Goal: Transaction & Acquisition: Book appointment/travel/reservation

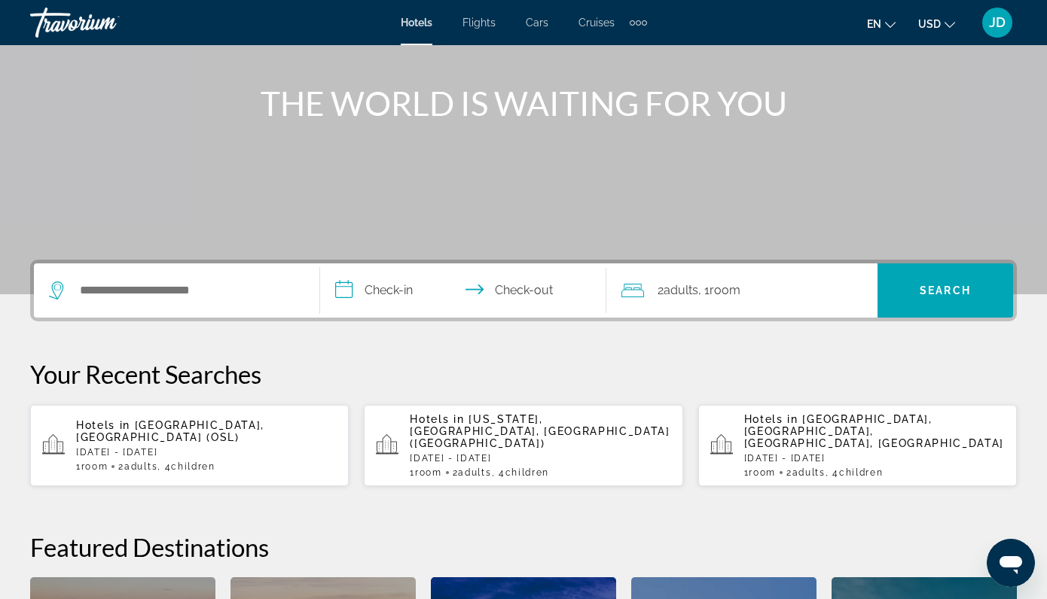
scroll to position [160, 0]
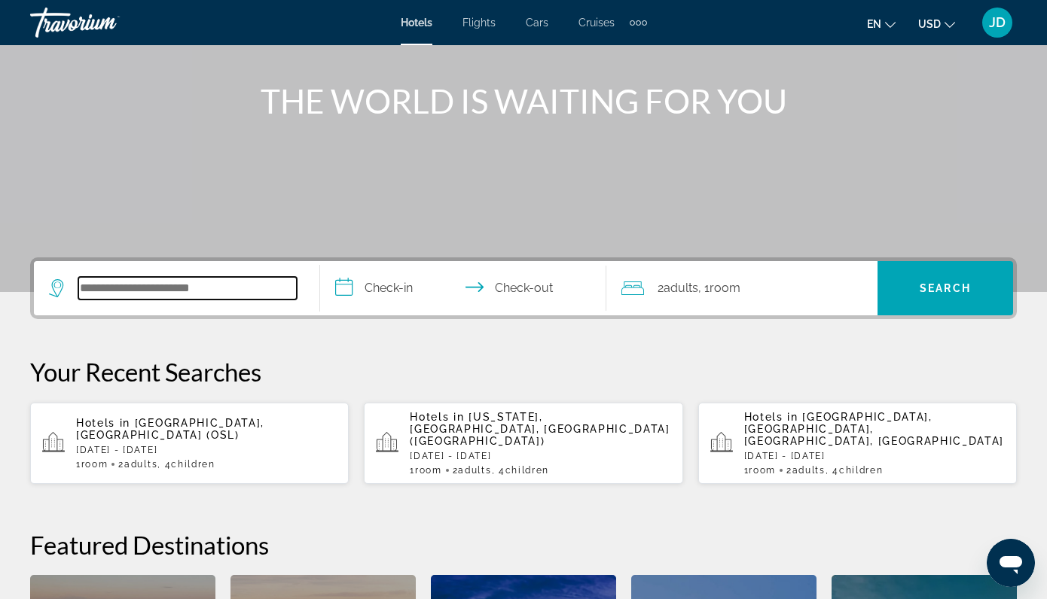
click at [223, 298] on input "Search hotel destination" at bounding box center [187, 288] width 218 height 23
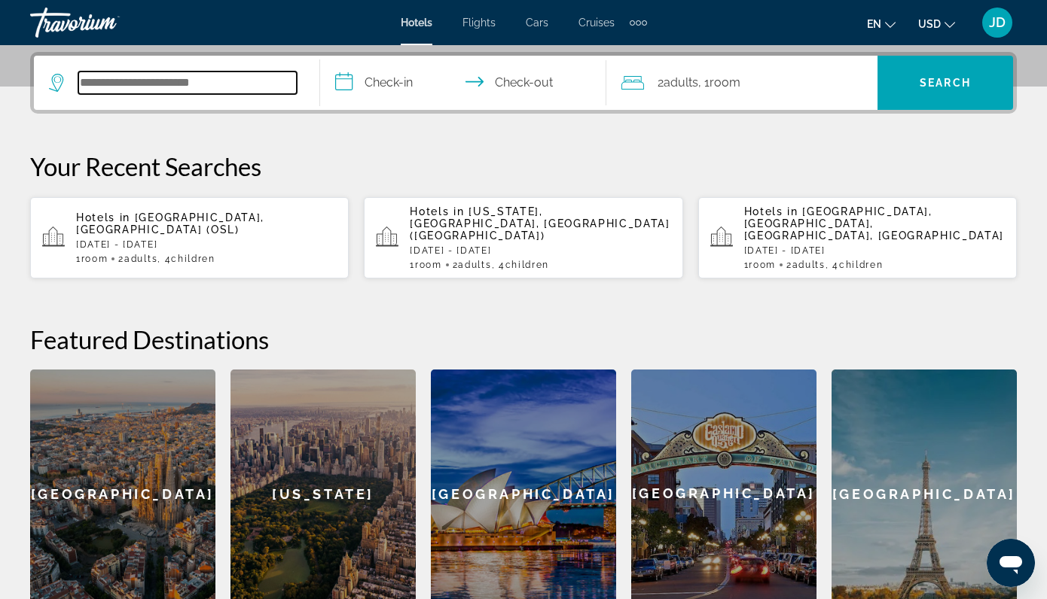
scroll to position [368, 0]
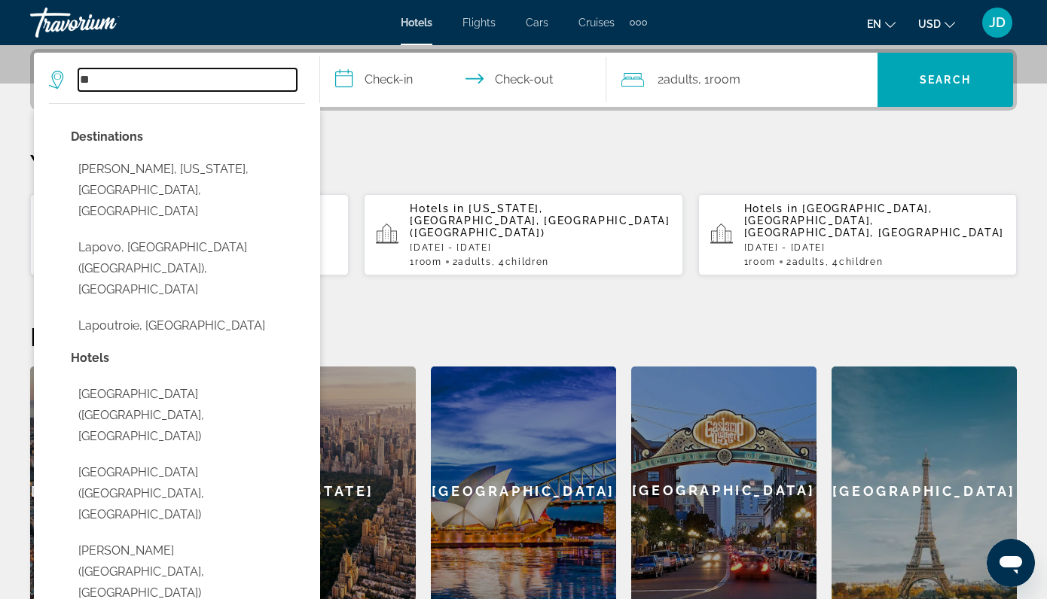
type input "*"
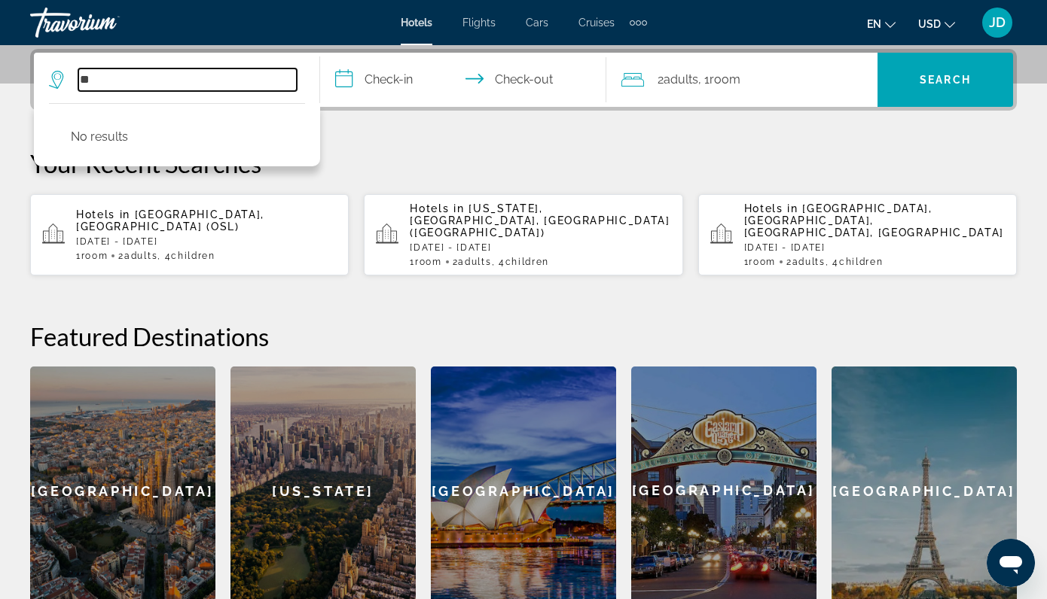
type input "*"
click at [163, 84] on input "Search hotel destination" at bounding box center [187, 80] width 218 height 23
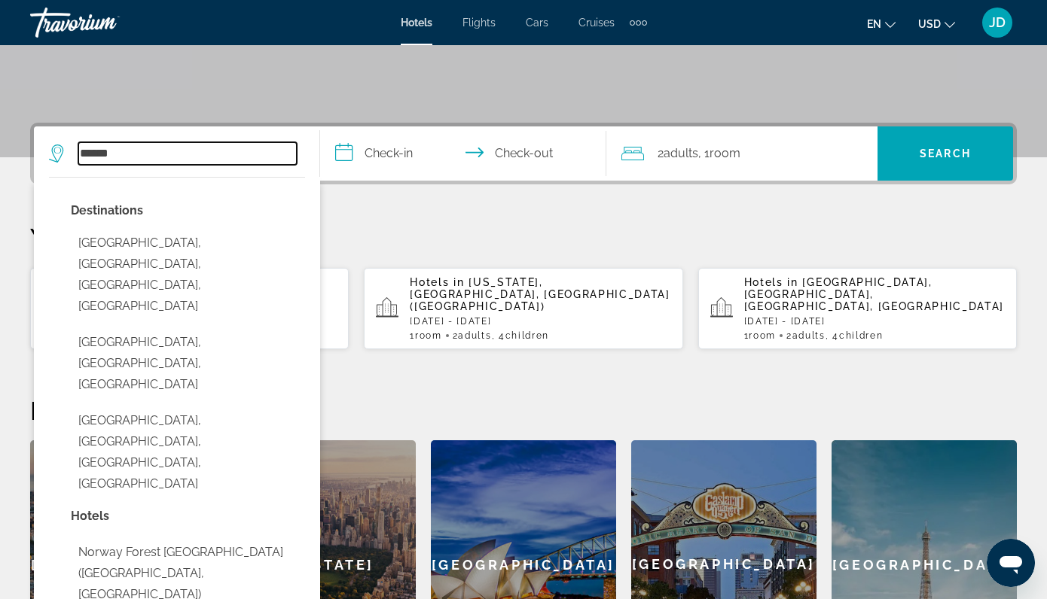
scroll to position [306, 0]
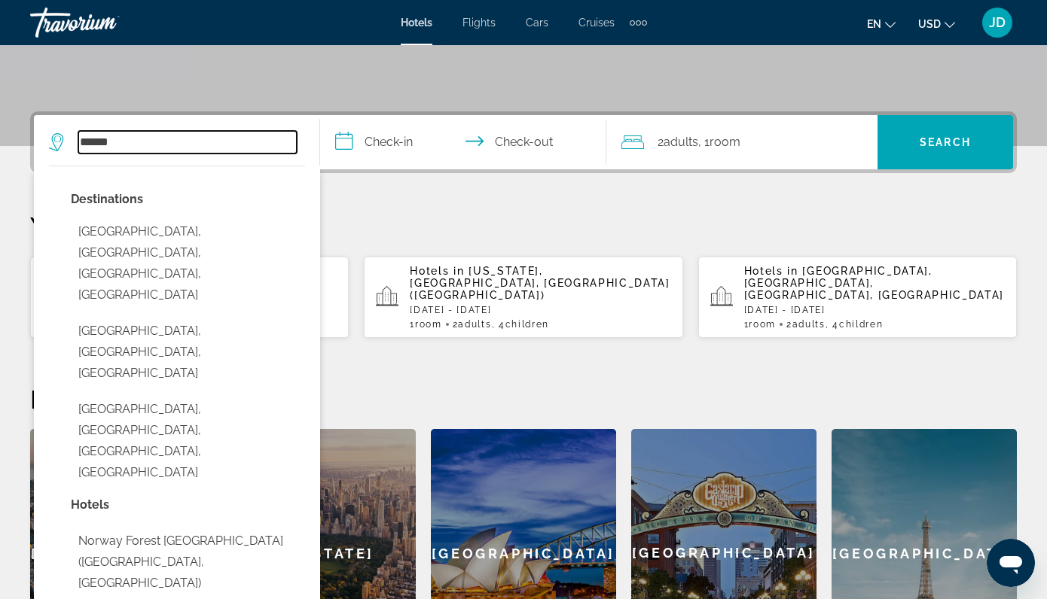
type input "******"
click at [428, 218] on p "Your Recent Searches" at bounding box center [523, 226] width 986 height 30
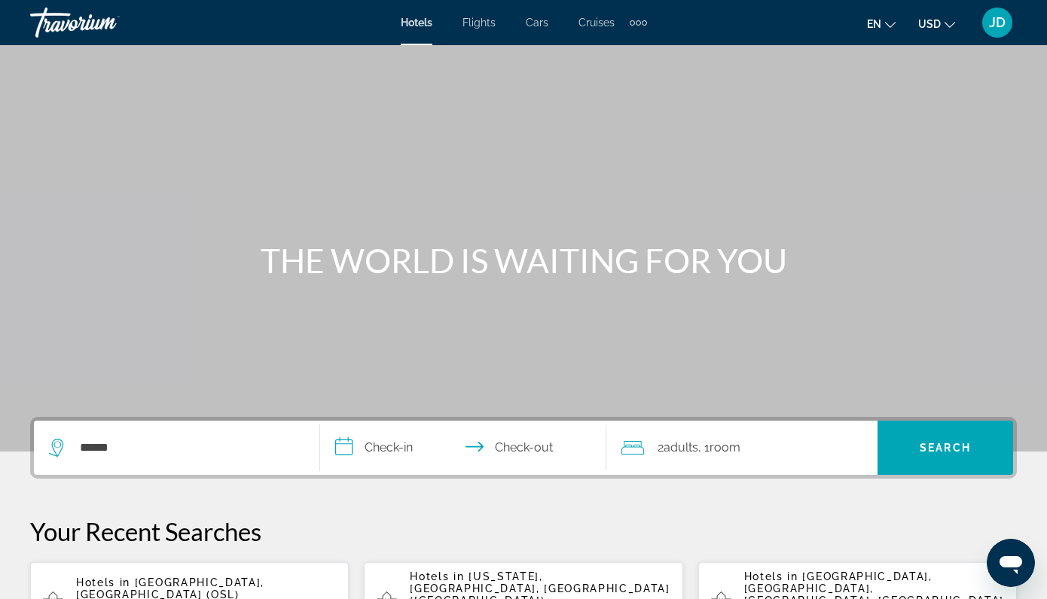
scroll to position [0, 0]
click at [640, 19] on div "Extra navigation items" at bounding box center [637, 22] width 17 height 23
click at [532, 29] on div "Hotels Flights Cars Cruises Activities Hotels Flights Cars Cruises Activities" at bounding box center [524, 23] width 246 height 24
click at [535, 28] on span "Cars" at bounding box center [537, 23] width 23 height 12
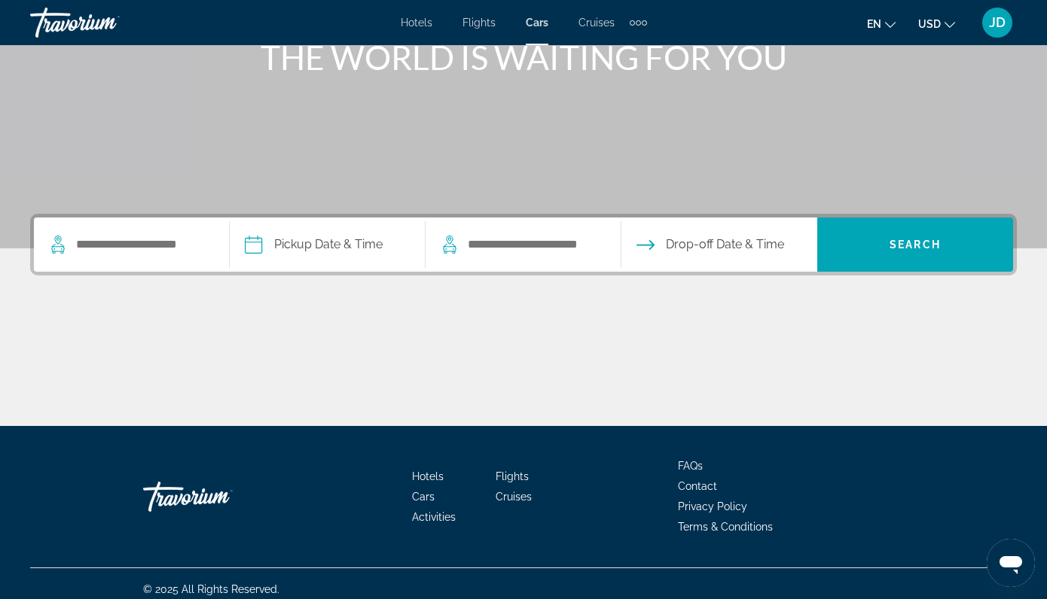
scroll to position [214, 0]
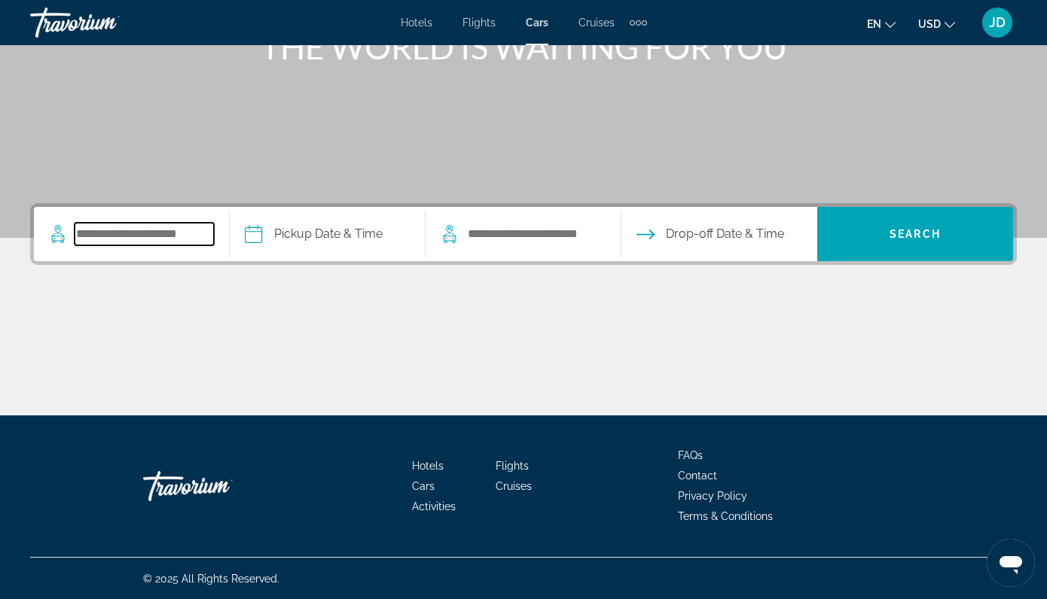
click at [190, 241] on input "Search pickup location" at bounding box center [144, 234] width 139 height 23
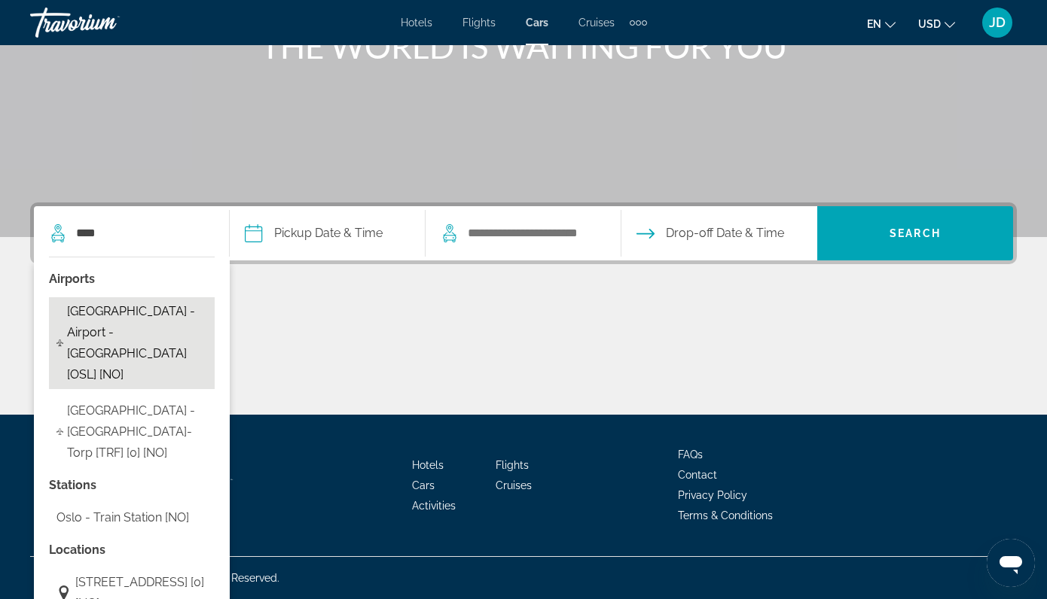
click at [184, 327] on span "[GEOGRAPHIC_DATA] - Airport - [GEOGRAPHIC_DATA] [OSL] [NO]" at bounding box center [137, 343] width 140 height 84
type input "**********"
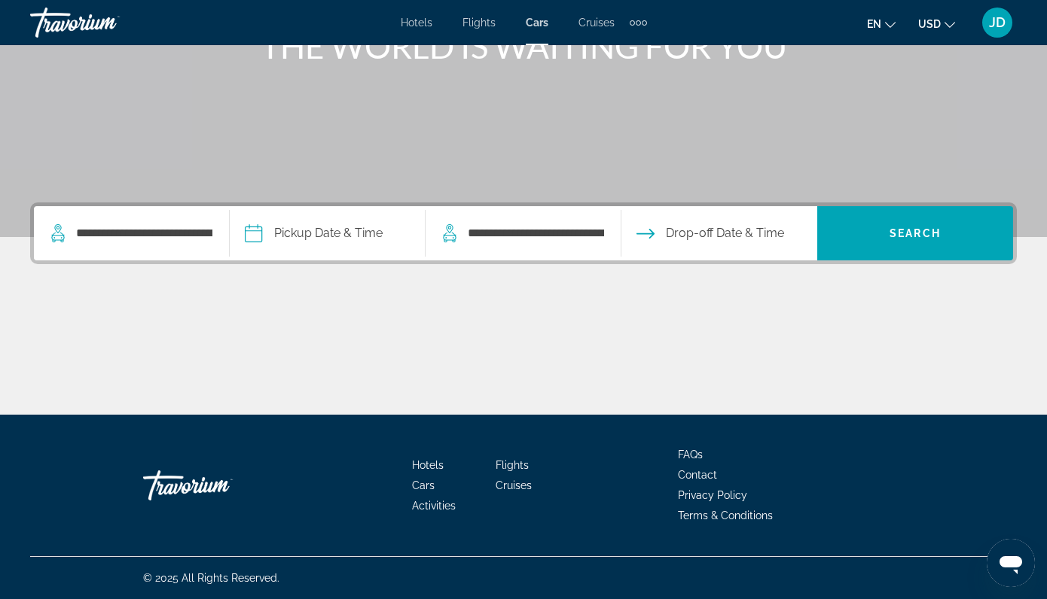
click at [384, 242] on input "Pickup date" at bounding box center [327, 235] width 202 height 59
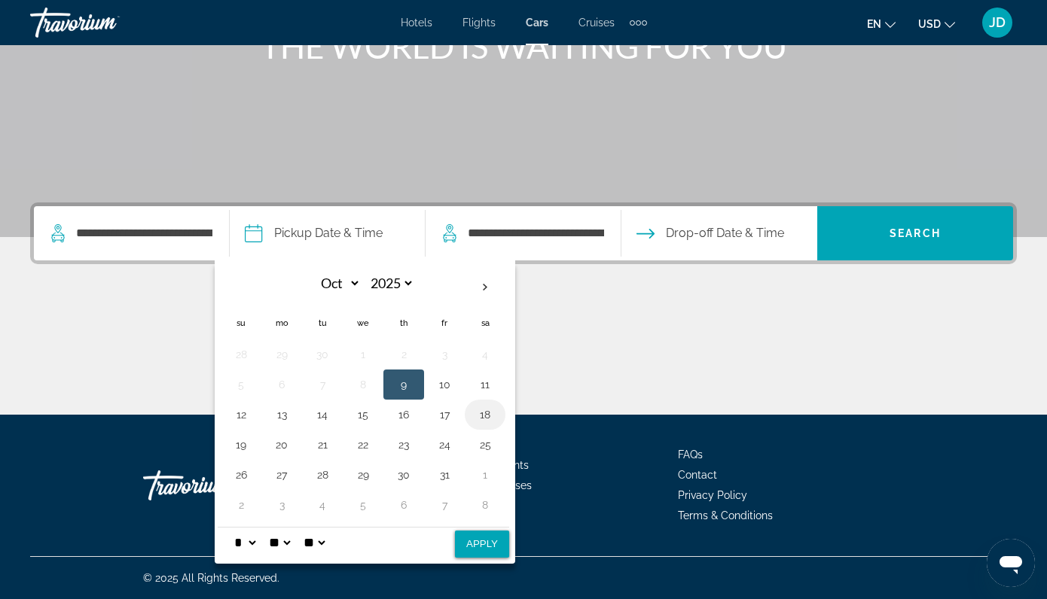
click at [489, 422] on button "18" at bounding box center [485, 414] width 24 height 21
click at [248, 485] on button "26" at bounding box center [241, 475] width 24 height 21
click at [497, 407] on button "18" at bounding box center [485, 414] width 24 height 21
click at [495, 535] on button "Apply" at bounding box center [482, 544] width 54 height 27
type input "**********"
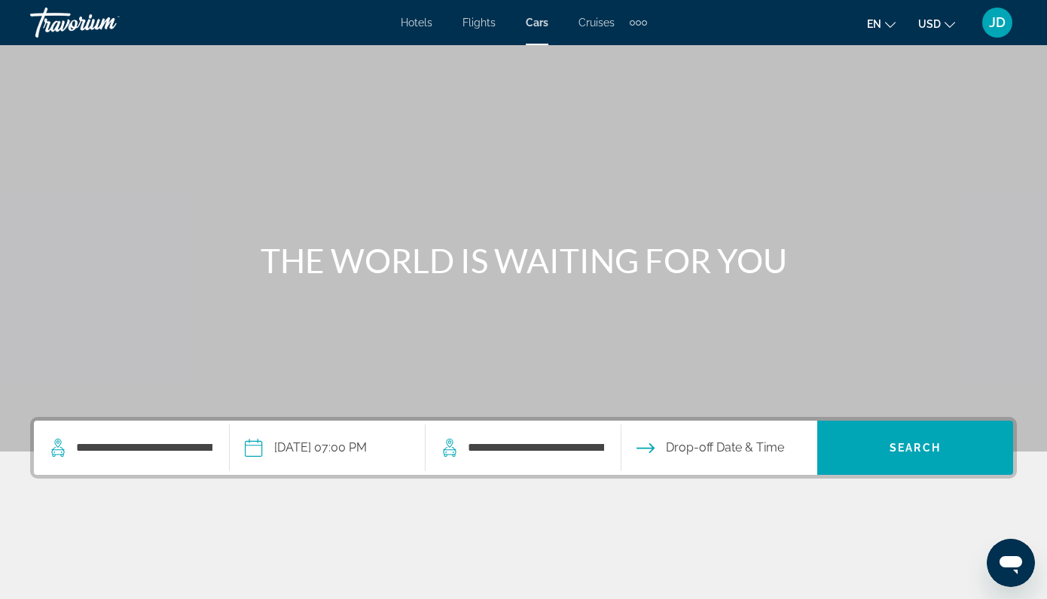
scroll to position [0, 0]
click at [434, 23] on li "Hotels" at bounding box center [424, 23] width 47 height 12
click at [422, 26] on span "Hotels" at bounding box center [417, 23] width 32 height 12
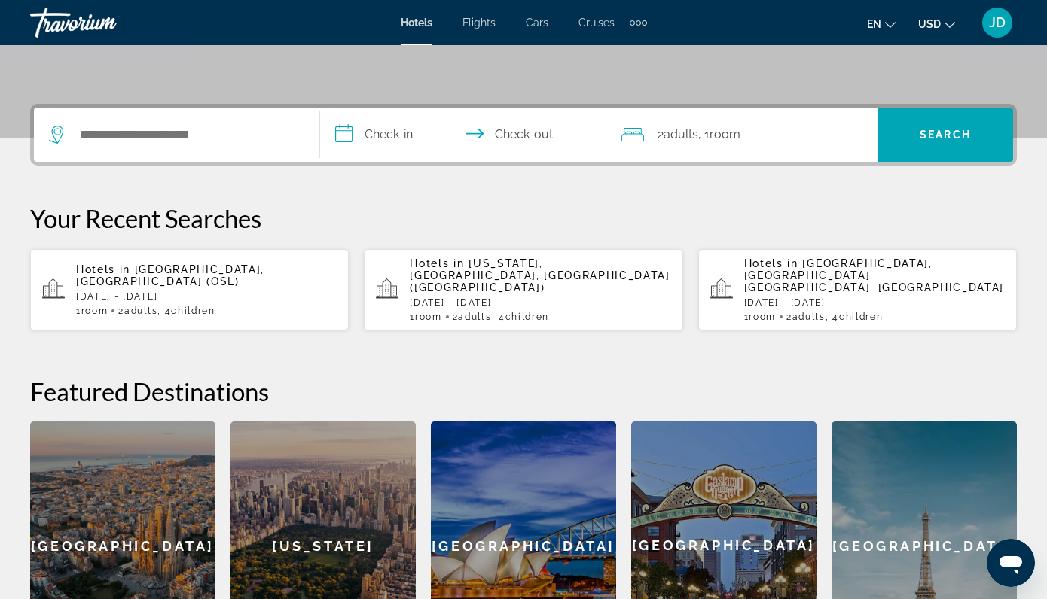
scroll to position [320, 0]
